Goal: Task Accomplishment & Management: Use online tool/utility

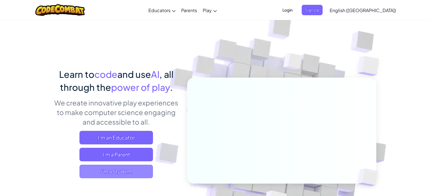
click at [134, 175] on span "I'm a Student" at bounding box center [115, 172] width 73 height 14
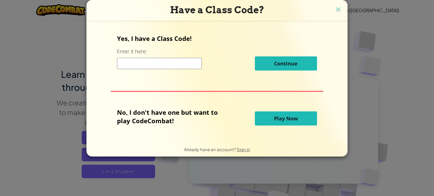
click at [274, 121] on span "Play Now" at bounding box center [286, 118] width 24 height 7
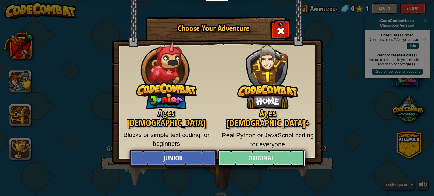
click at [229, 164] on link "Original" at bounding box center [261, 158] width 87 height 17
